Goal: Use online tool/utility: Utilize a website feature to perform a specific function

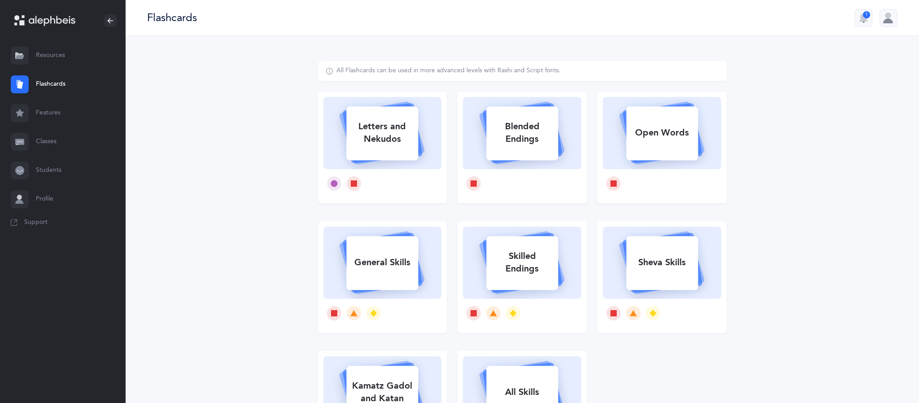
click at [383, 127] on div "Letters and Nekudos" at bounding box center [382, 133] width 72 height 36
select select
select select "single"
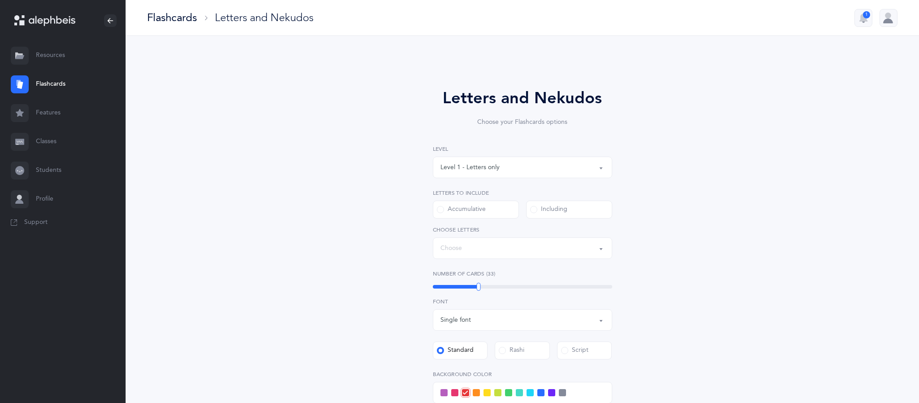
select select "27"
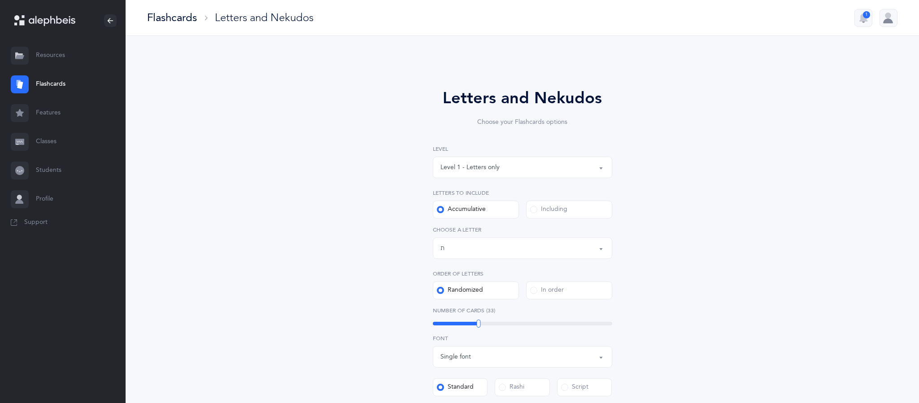
click at [455, 164] on div "Level 1 - Letters only" at bounding box center [469, 167] width 59 height 9
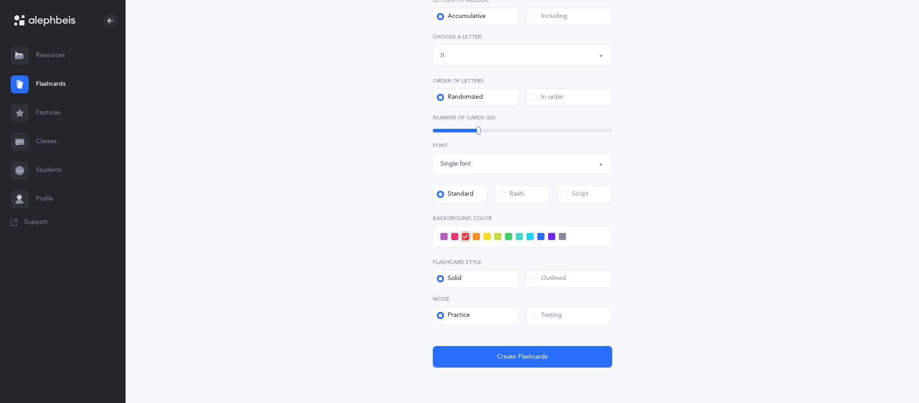
scroll to position [191, 0]
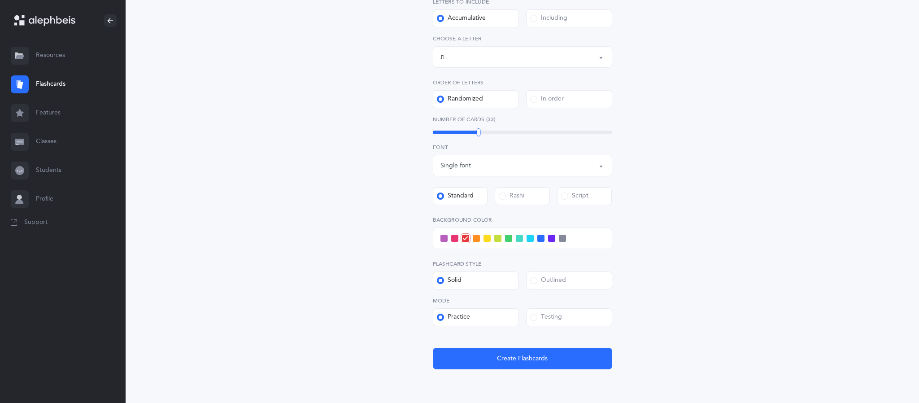
click at [529, 239] on span at bounding box center [529, 237] width 7 height 7
click at [0, 0] on input "checkbox" at bounding box center [0, 0] width 0 height 0
click at [510, 357] on span "Create Flashcards" at bounding box center [522, 358] width 51 height 9
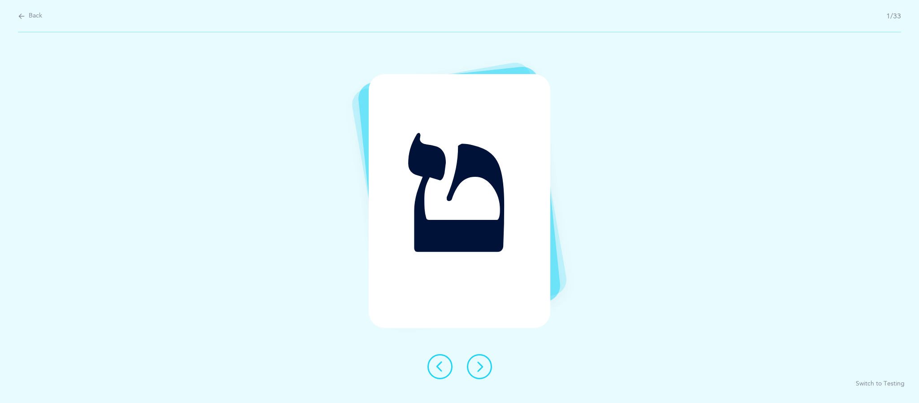
click at [486, 369] on button at bounding box center [479, 366] width 25 height 25
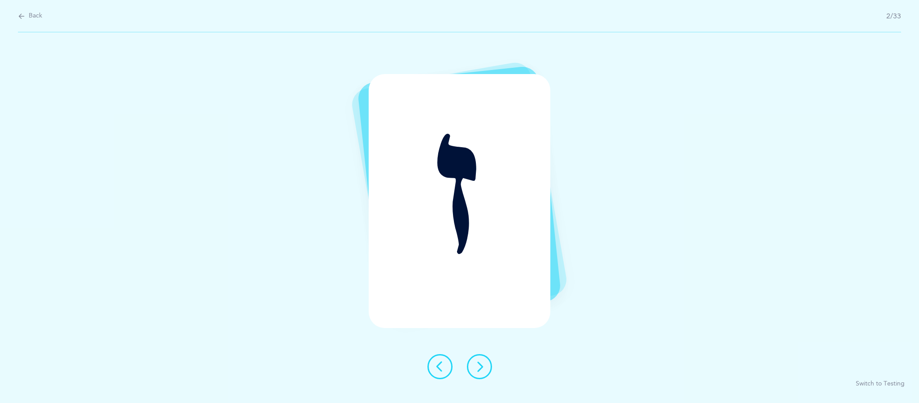
click at [490, 368] on button at bounding box center [479, 366] width 25 height 25
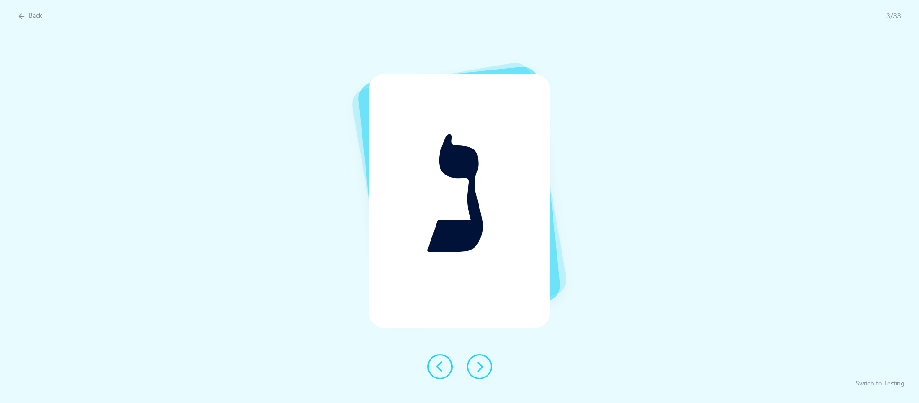
click at [475, 378] on button at bounding box center [479, 366] width 25 height 25
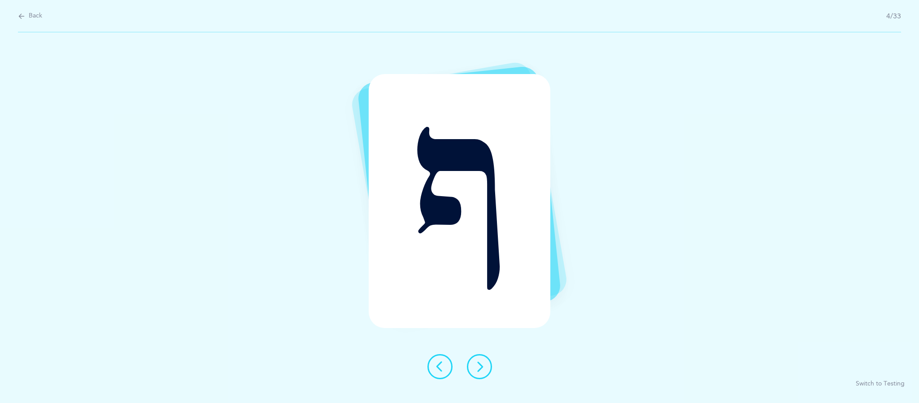
click at [482, 374] on button at bounding box center [479, 366] width 25 height 25
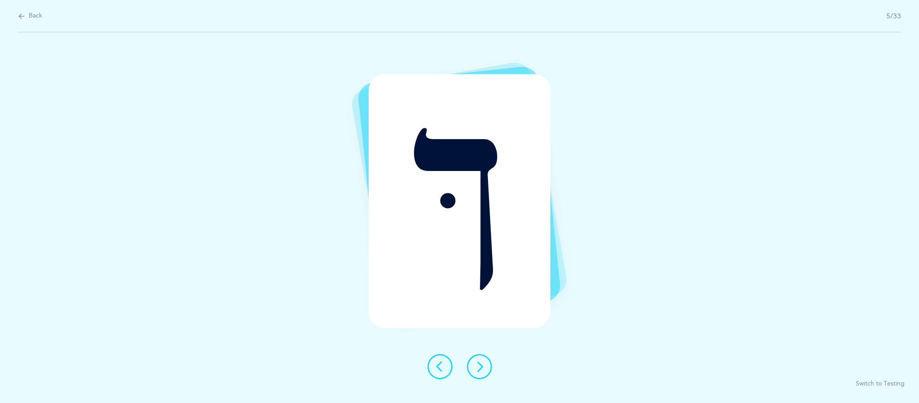
click at [484, 378] on button at bounding box center [479, 366] width 25 height 25
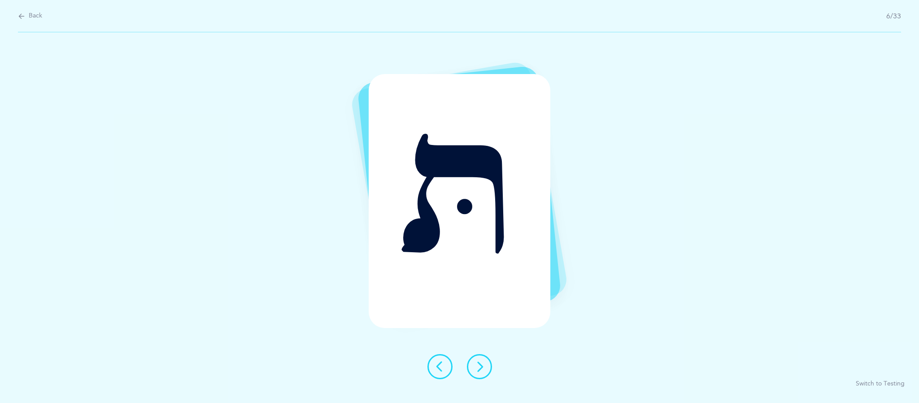
click at [489, 377] on div at bounding box center [459, 366] width 79 height 25
click at [479, 366] on icon at bounding box center [479, 366] width 11 height 11
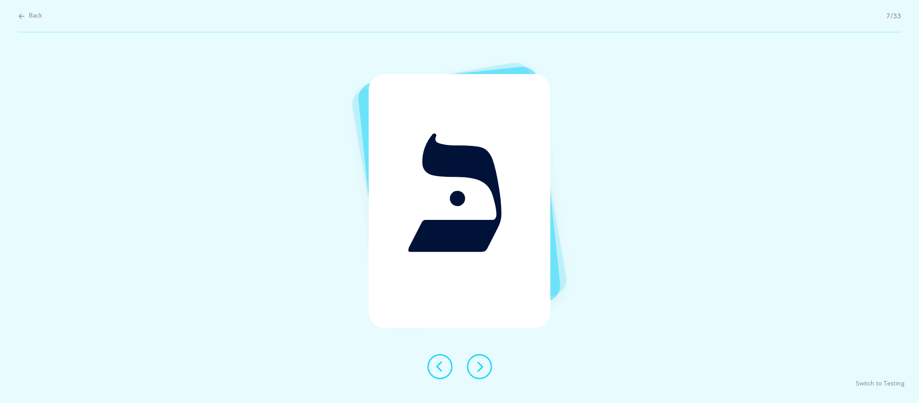
click at [482, 374] on button at bounding box center [479, 366] width 25 height 25
click at [479, 366] on icon at bounding box center [479, 366] width 11 height 11
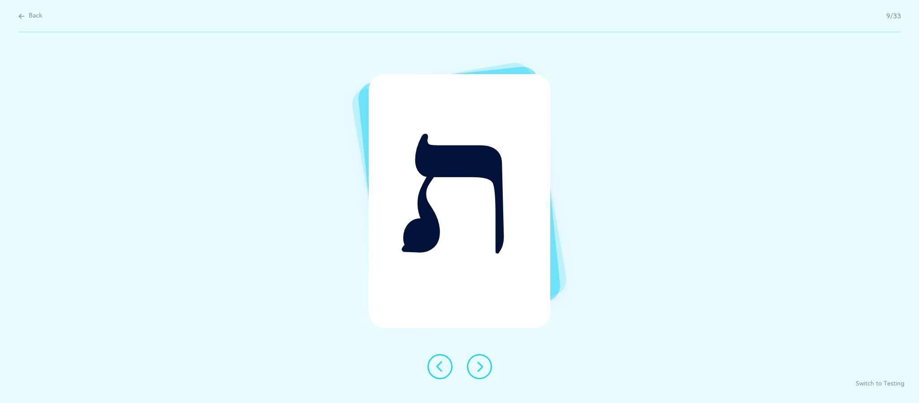
click at [489, 376] on div at bounding box center [459, 366] width 79 height 25
click at [484, 367] on button at bounding box center [479, 366] width 25 height 25
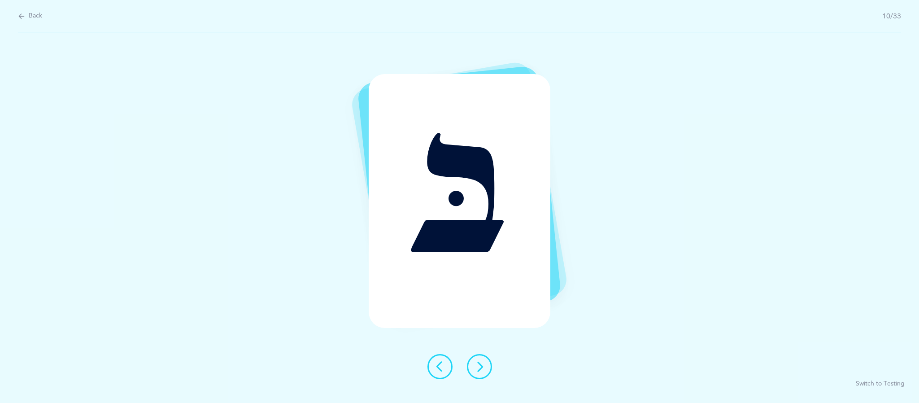
click at [479, 368] on icon at bounding box center [479, 366] width 11 height 11
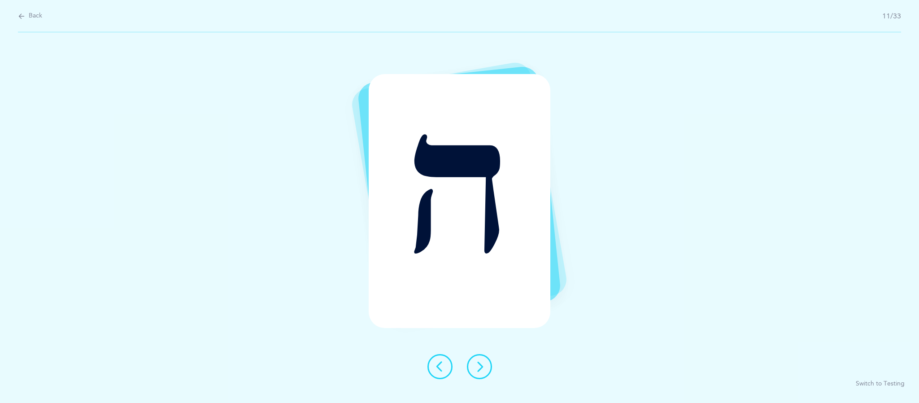
click at [487, 378] on div at bounding box center [459, 366] width 79 height 25
click at [490, 370] on button at bounding box center [479, 366] width 25 height 25
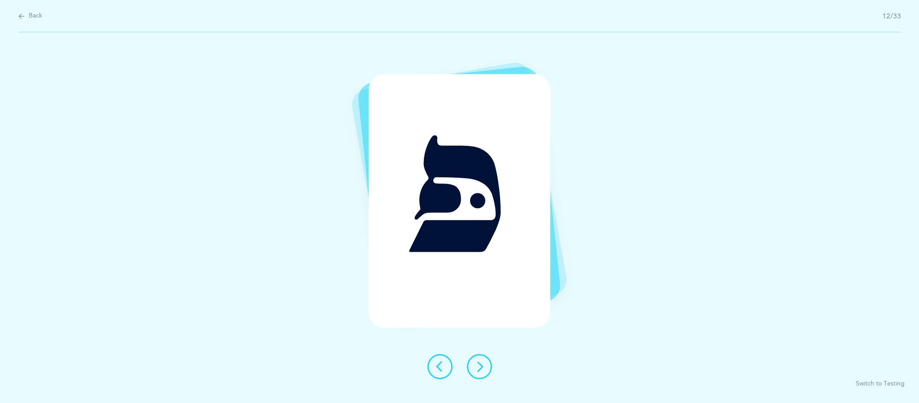
click at [483, 378] on button at bounding box center [479, 366] width 25 height 25
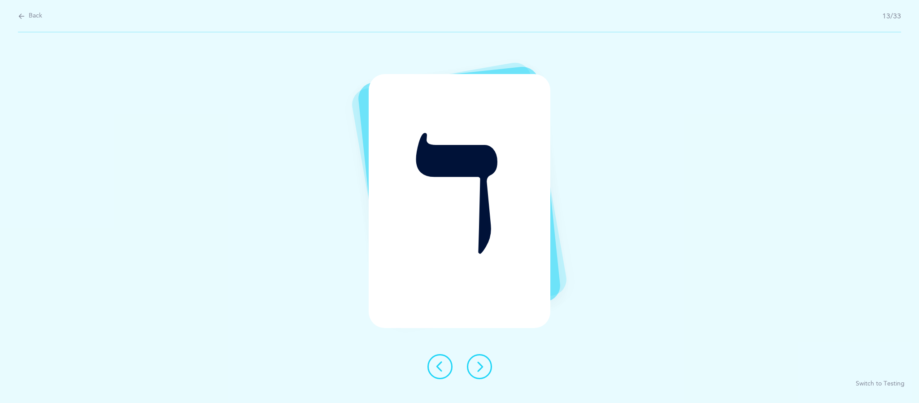
click at [487, 377] on div at bounding box center [459, 366] width 79 height 25
click at [479, 366] on icon at bounding box center [479, 366] width 11 height 11
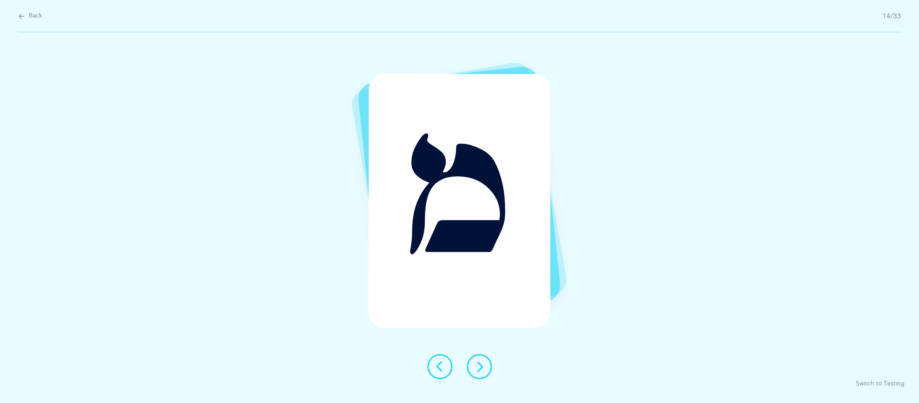
click at [479, 366] on icon at bounding box center [479, 366] width 11 height 11
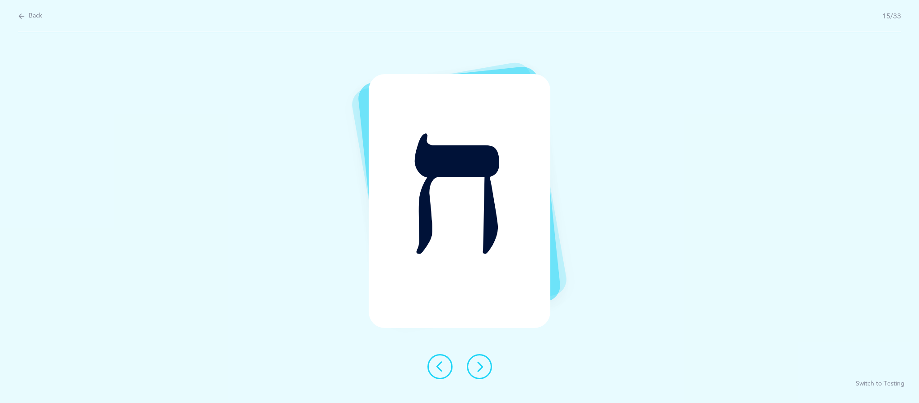
click at [488, 374] on button at bounding box center [479, 366] width 25 height 25
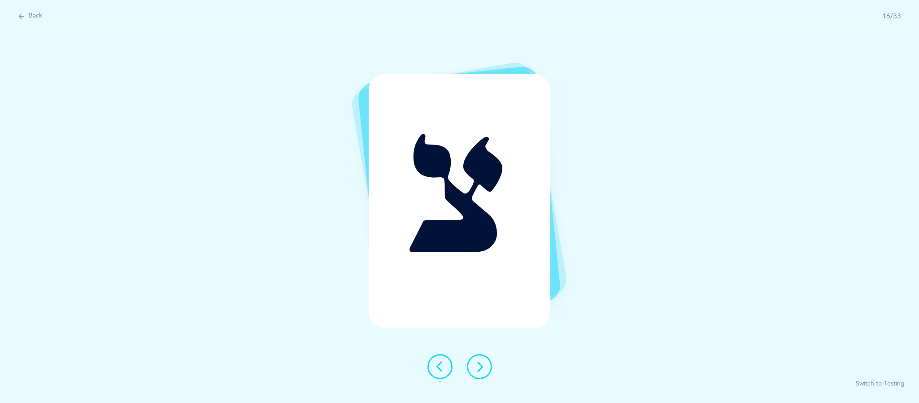
click at [486, 361] on button at bounding box center [479, 366] width 25 height 25
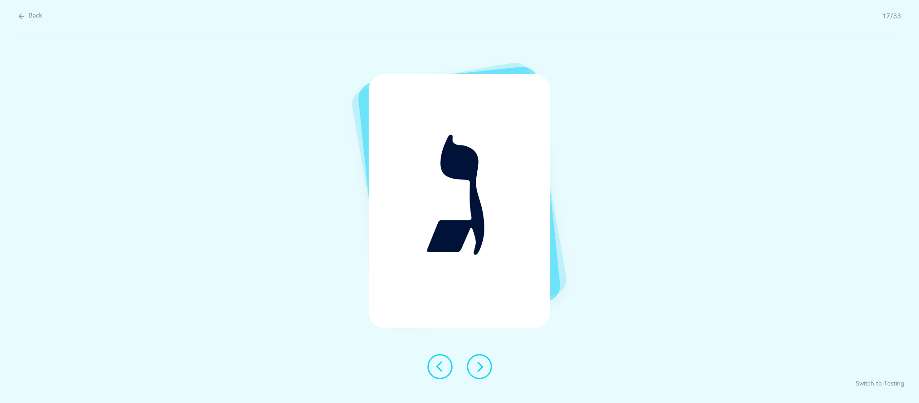
click at [486, 372] on button at bounding box center [479, 366] width 25 height 25
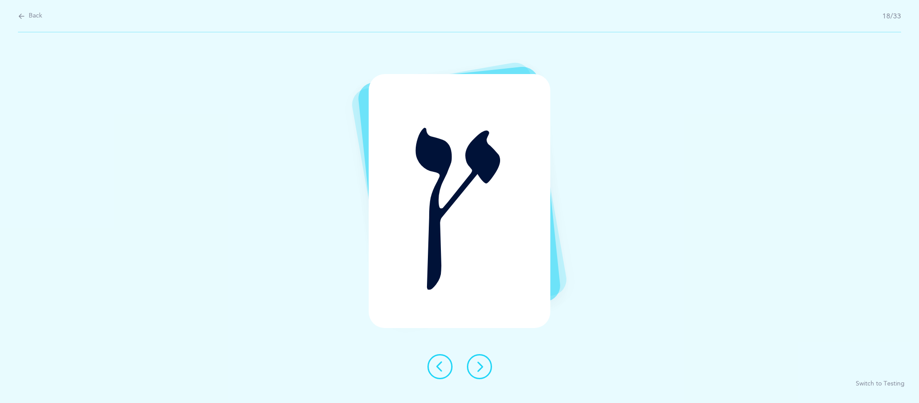
click at [487, 368] on button at bounding box center [479, 366] width 25 height 25
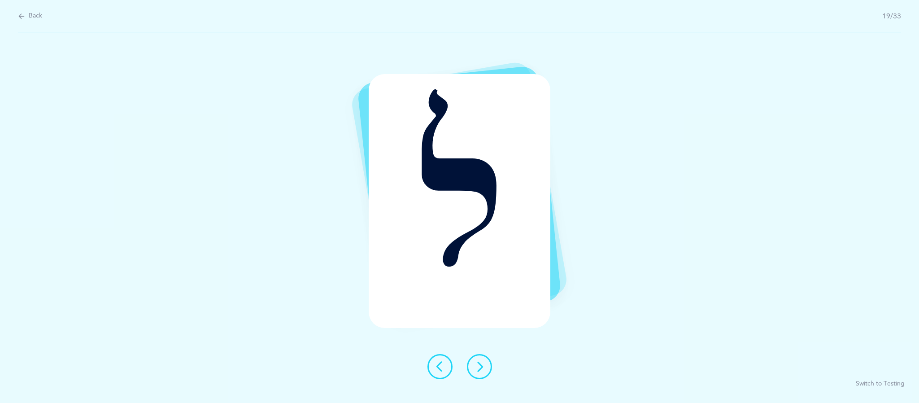
click at [490, 369] on button at bounding box center [479, 366] width 25 height 25
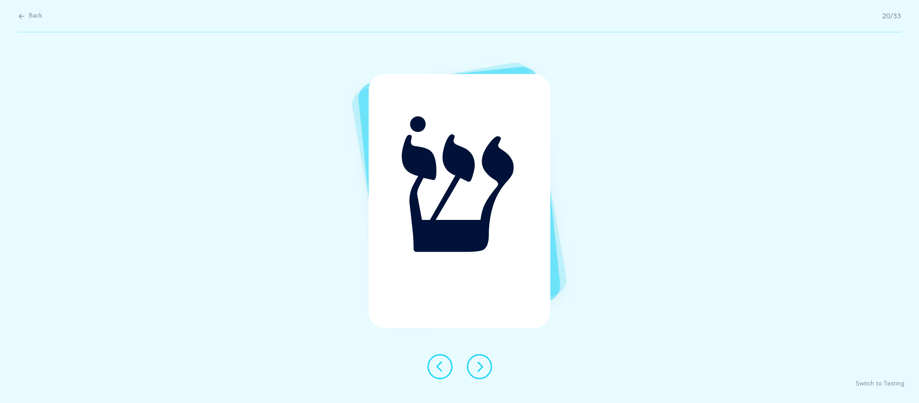
click at [484, 374] on button at bounding box center [479, 366] width 25 height 25
click at [483, 374] on button at bounding box center [479, 366] width 25 height 25
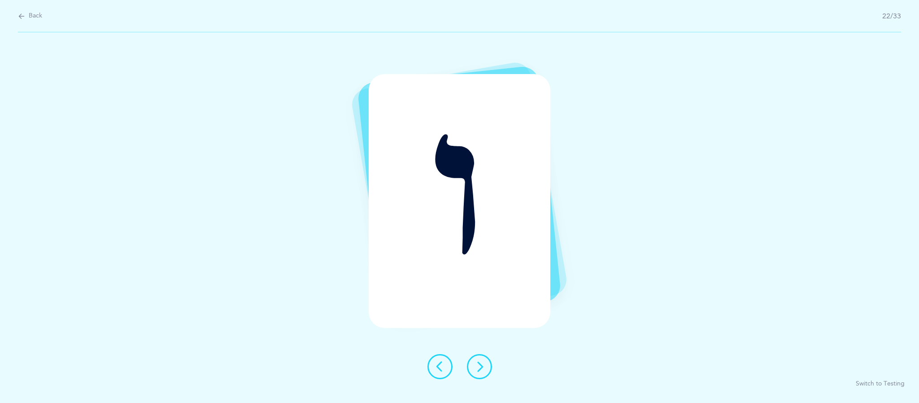
click at [487, 374] on button at bounding box center [479, 366] width 25 height 25
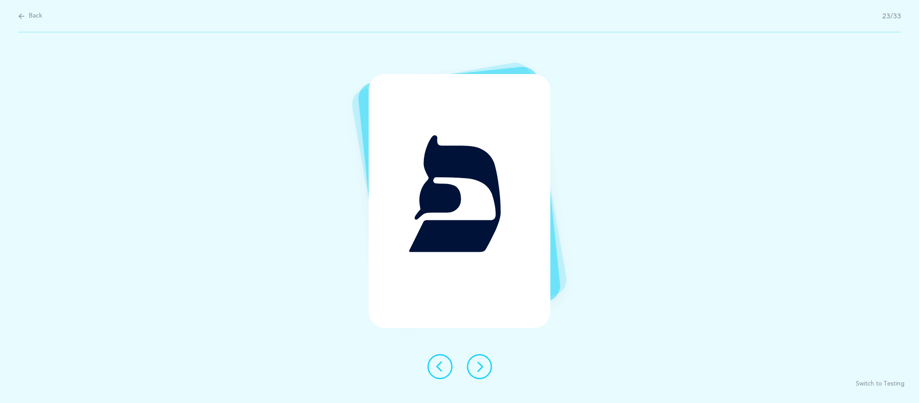
click at [479, 366] on icon at bounding box center [479, 366] width 11 height 11
click at [486, 370] on button at bounding box center [479, 366] width 25 height 25
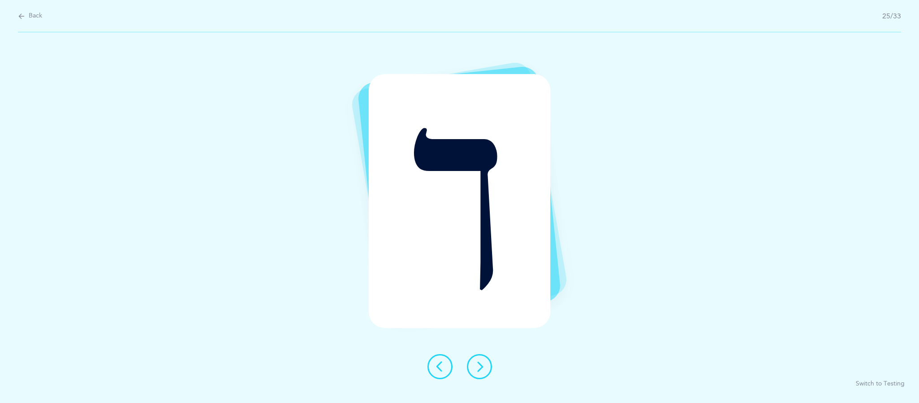
click at [481, 366] on icon at bounding box center [479, 366] width 11 height 11
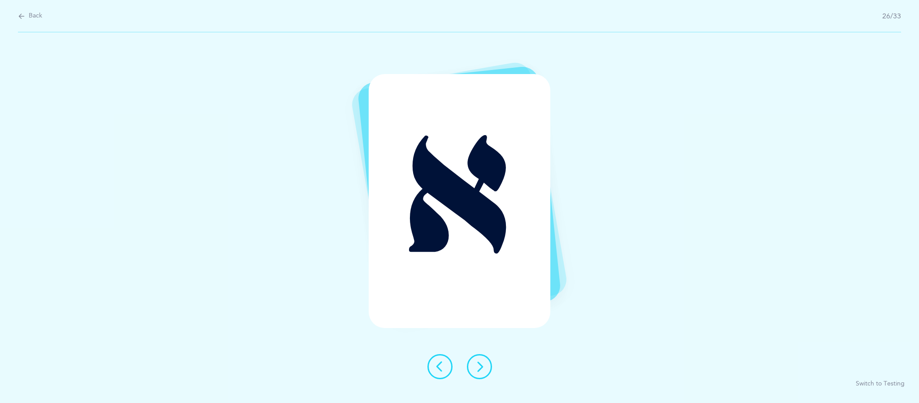
click at [479, 366] on icon at bounding box center [479, 366] width 11 height 11
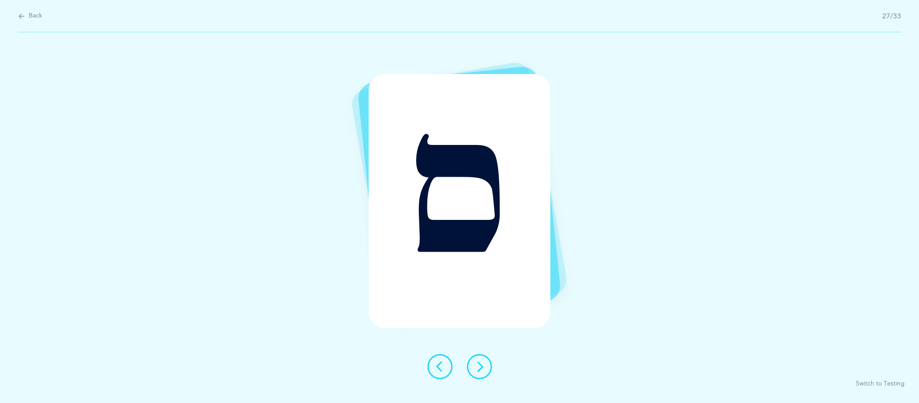
click at [486, 370] on button at bounding box center [479, 366] width 25 height 25
click at [491, 373] on div at bounding box center [459, 366] width 79 height 25
click at [482, 371] on icon at bounding box center [479, 366] width 11 height 11
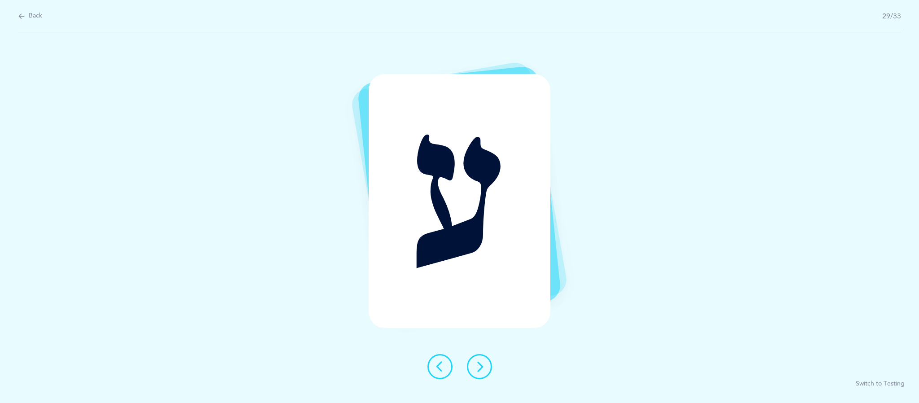
click at [487, 375] on button at bounding box center [479, 366] width 25 height 25
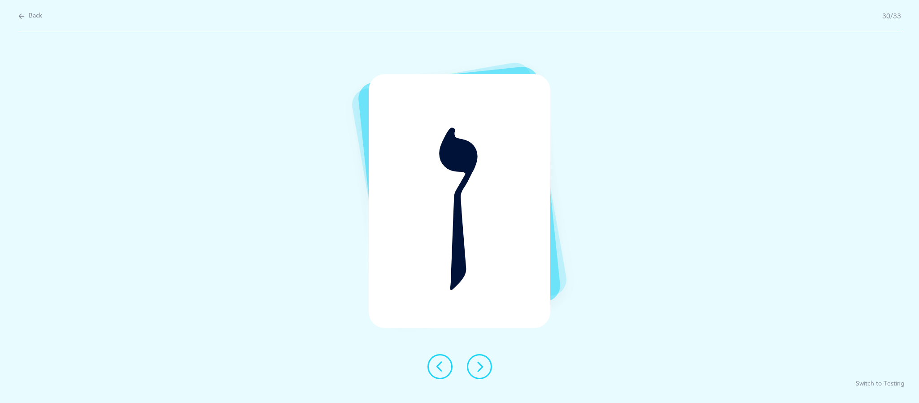
click at [479, 366] on icon at bounding box center [479, 366] width 11 height 11
click at [489, 374] on button at bounding box center [479, 366] width 25 height 25
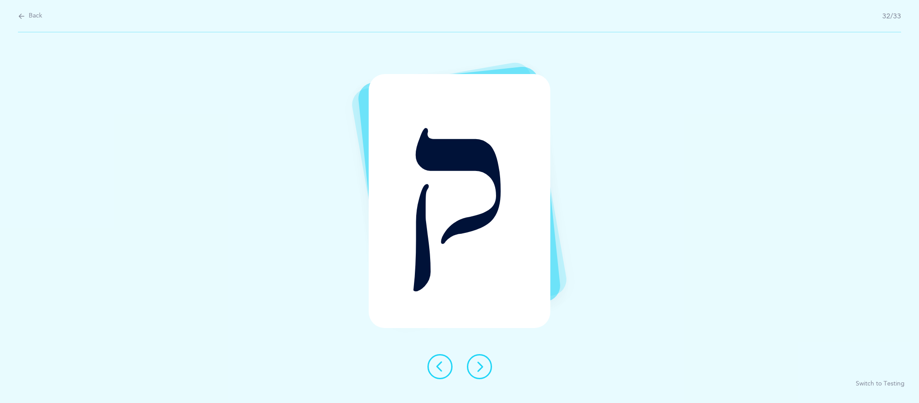
click at [487, 374] on button at bounding box center [479, 366] width 25 height 25
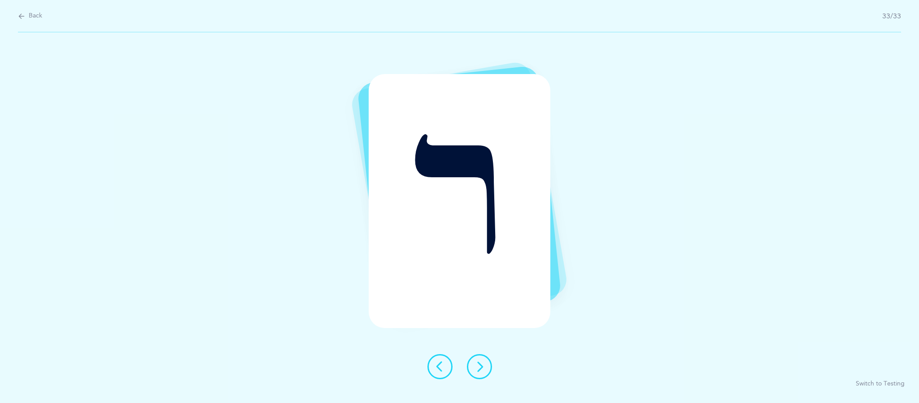
click at [488, 373] on button at bounding box center [479, 366] width 25 height 25
